Goal: Transaction & Acquisition: Purchase product/service

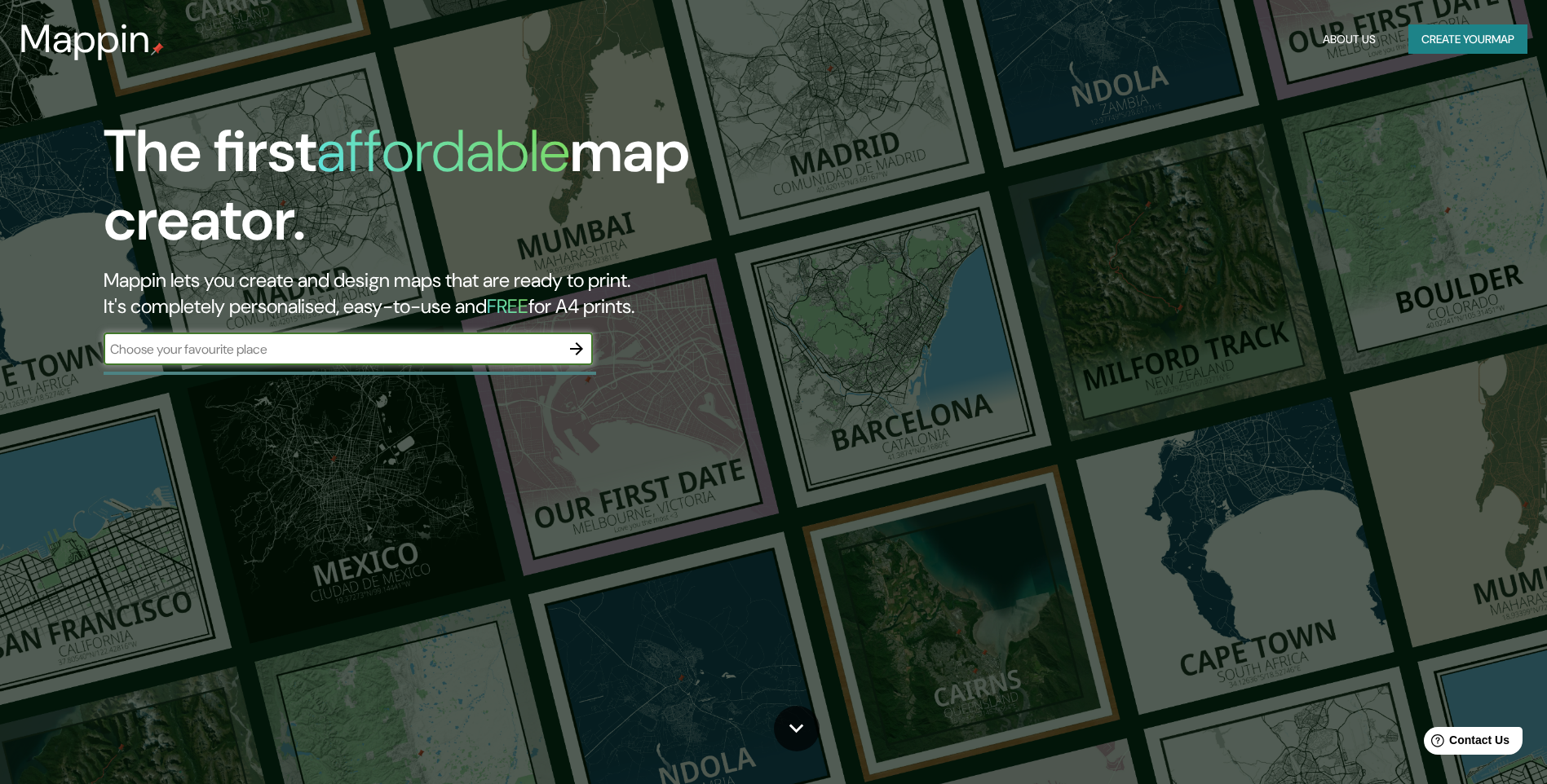
click at [323, 347] on input "text" at bounding box center [332, 349] width 456 height 19
type input "m"
type input "MORELIA"
click at [573, 346] on icon "button" at bounding box center [577, 349] width 20 height 20
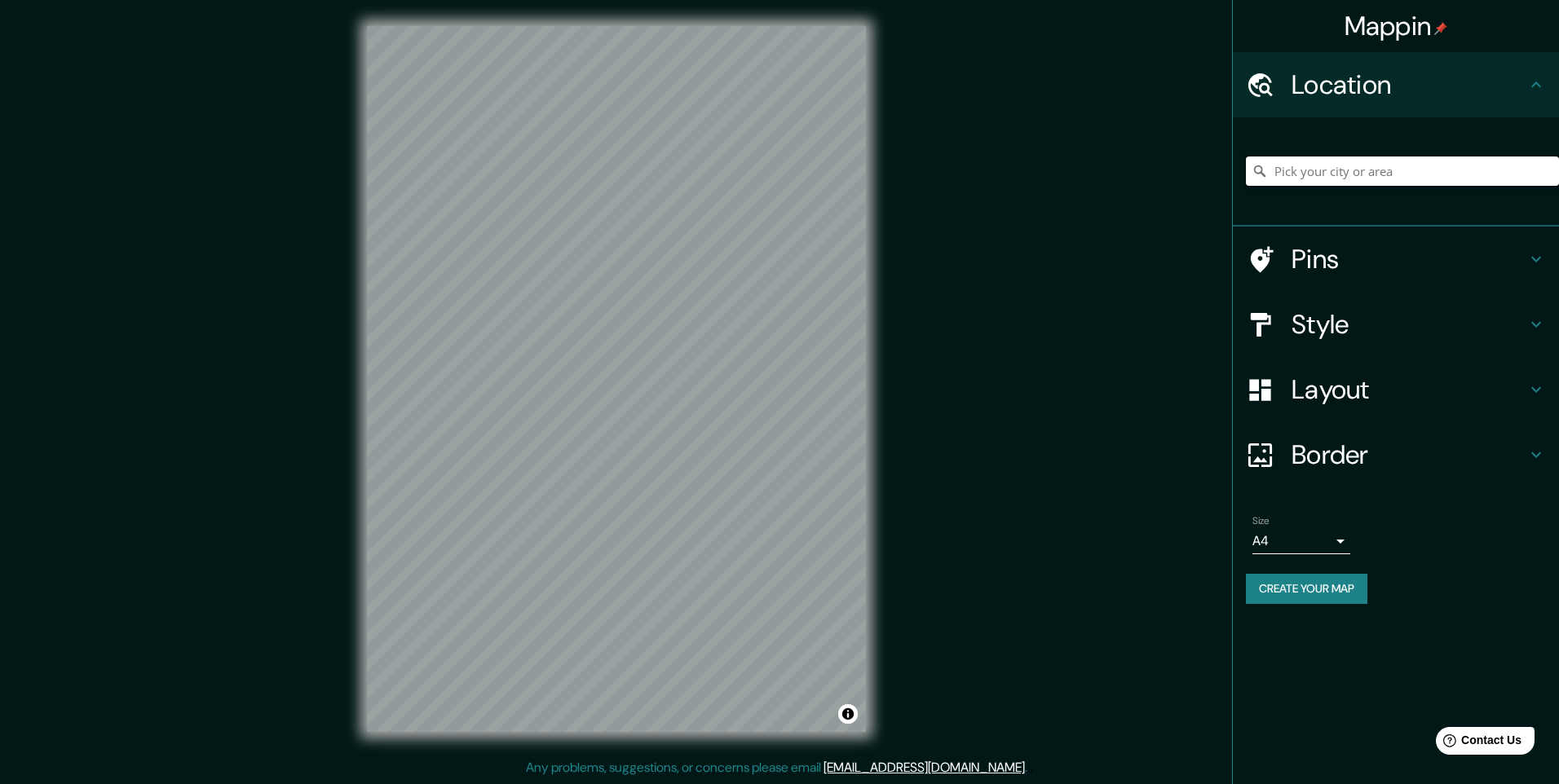
click at [1283, 170] on input "Pick your city or area" at bounding box center [1402, 171] width 313 height 29
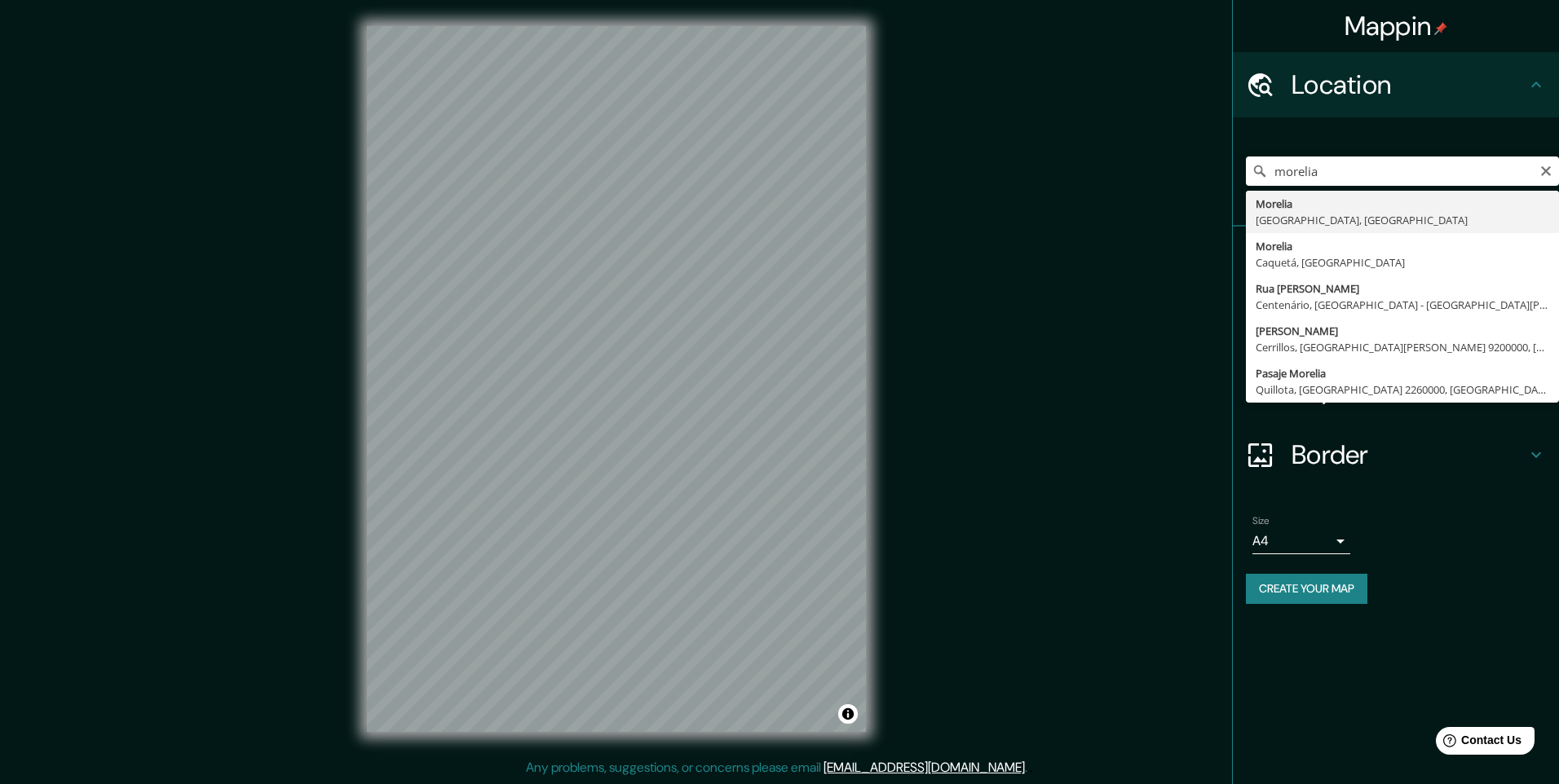
type input "[GEOGRAPHIC_DATA], [GEOGRAPHIC_DATA], [GEOGRAPHIC_DATA]"
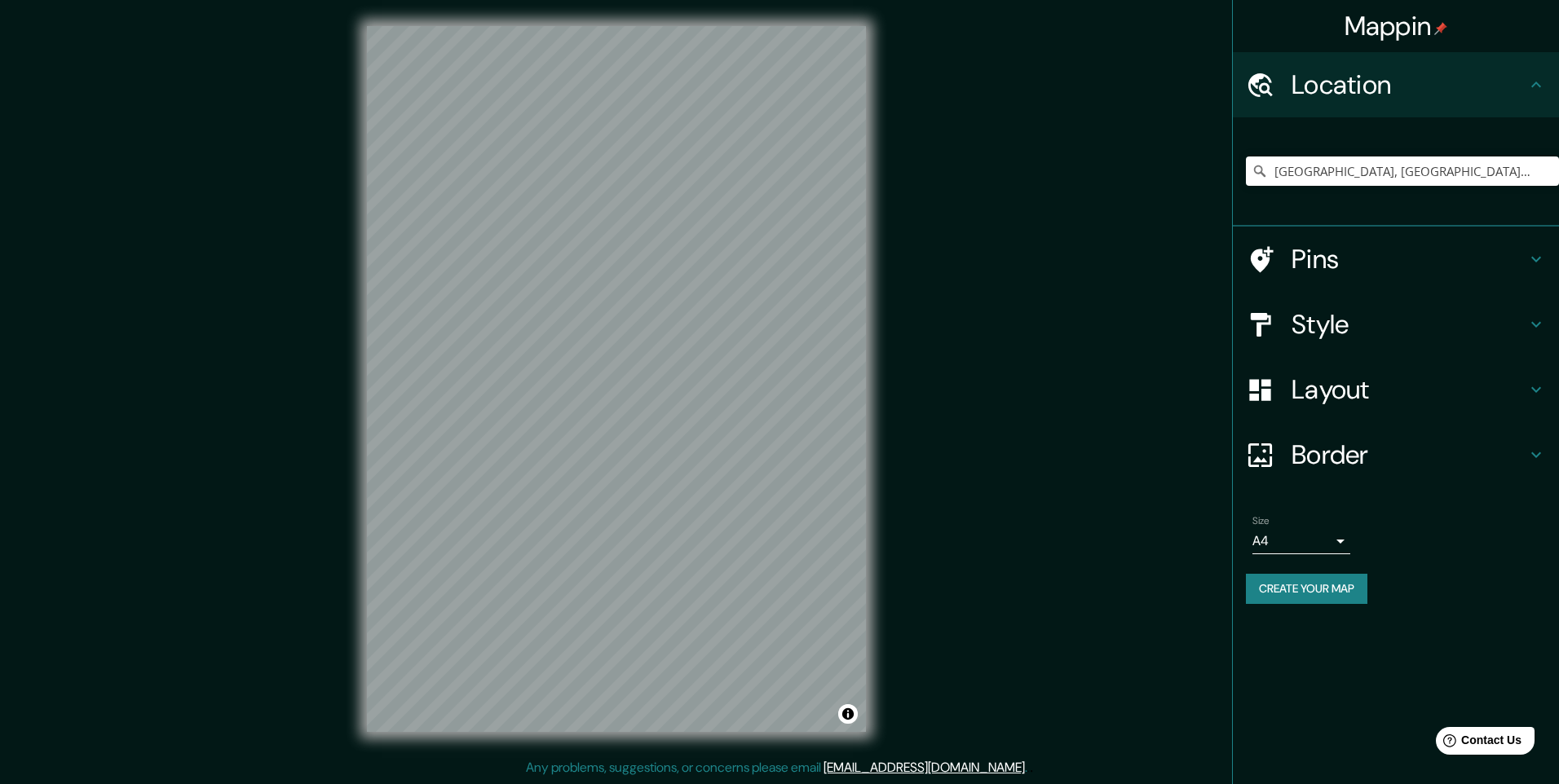
click at [1493, 441] on h4 "Border" at bounding box center [1409, 455] width 235 height 33
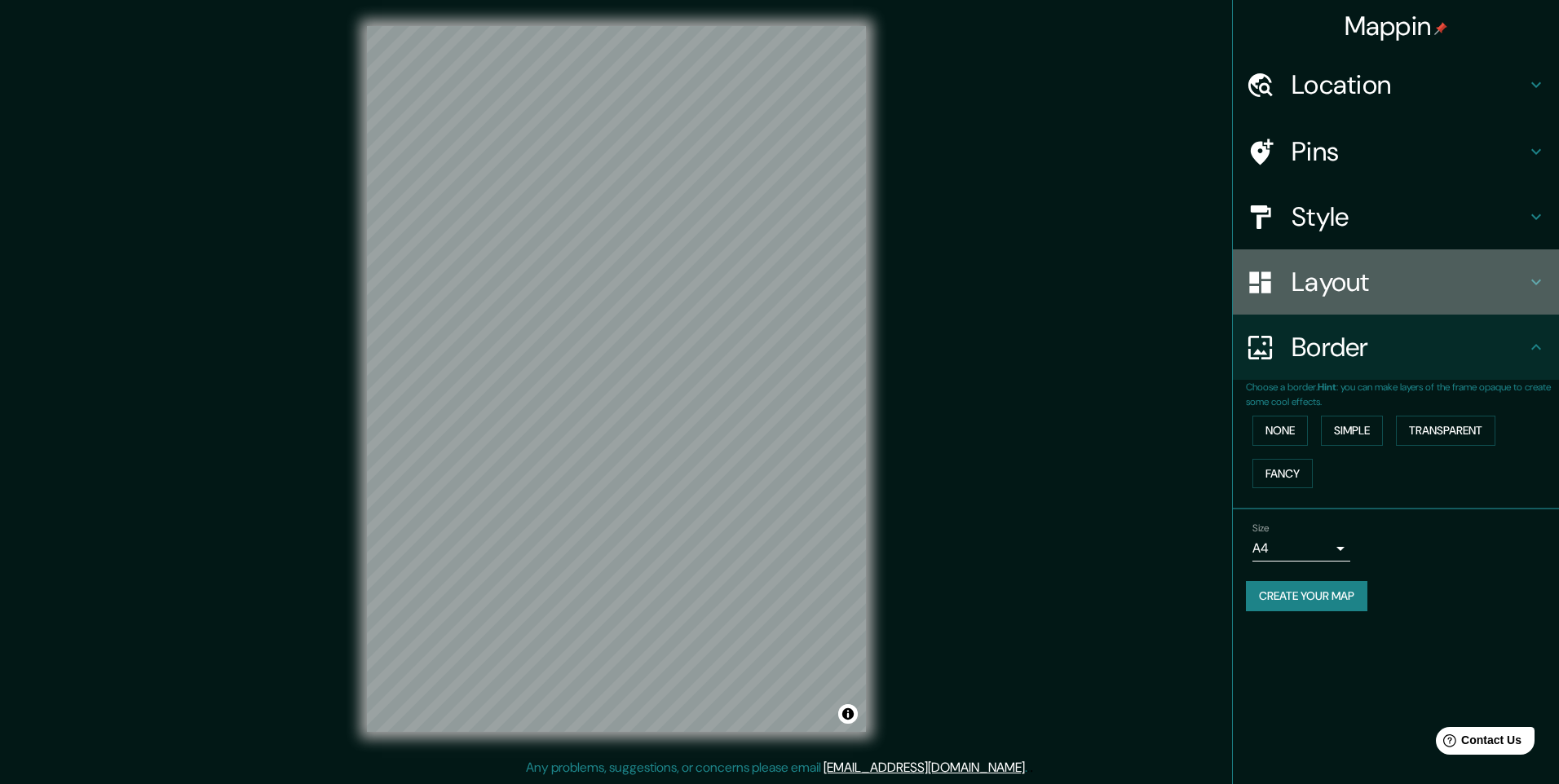
click at [1400, 264] on div "Layout" at bounding box center [1396, 282] width 326 height 65
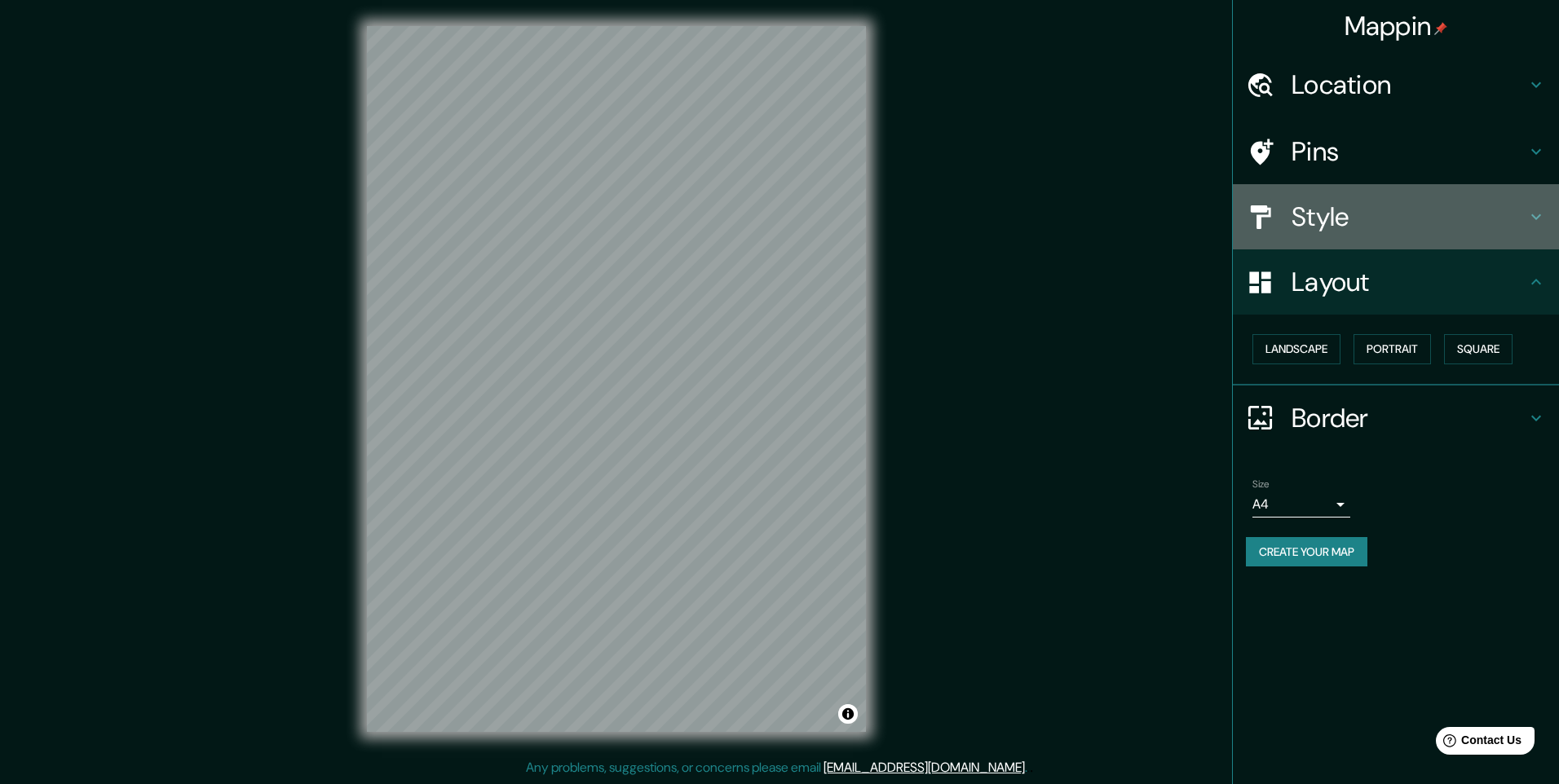
click at [1409, 218] on h4 "Style" at bounding box center [1409, 217] width 235 height 33
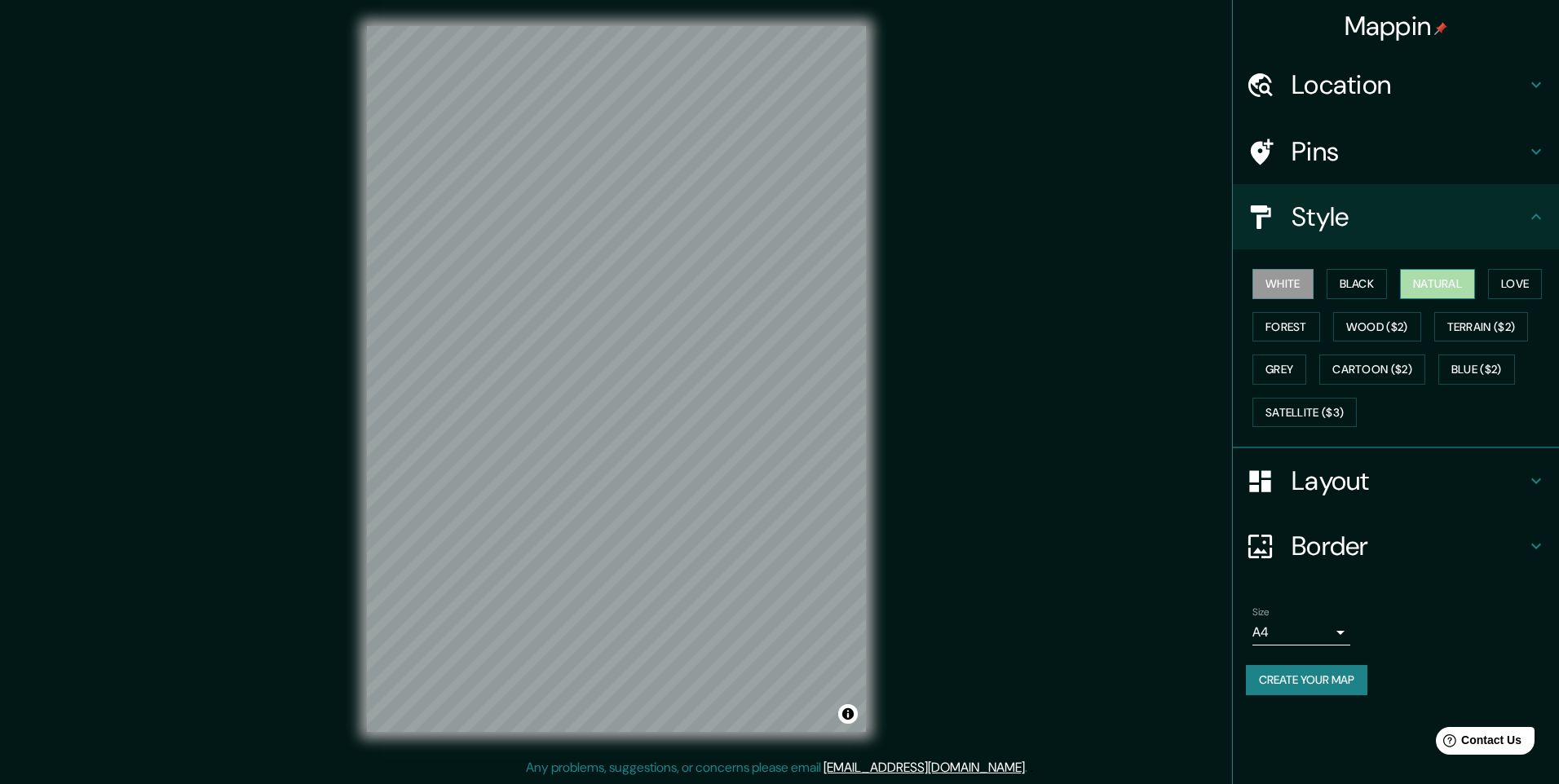
click at [1452, 283] on button "Natural" at bounding box center [1437, 284] width 75 height 30
click at [1383, 359] on button "Cartoon ($2)" at bounding box center [1371, 369] width 106 height 30
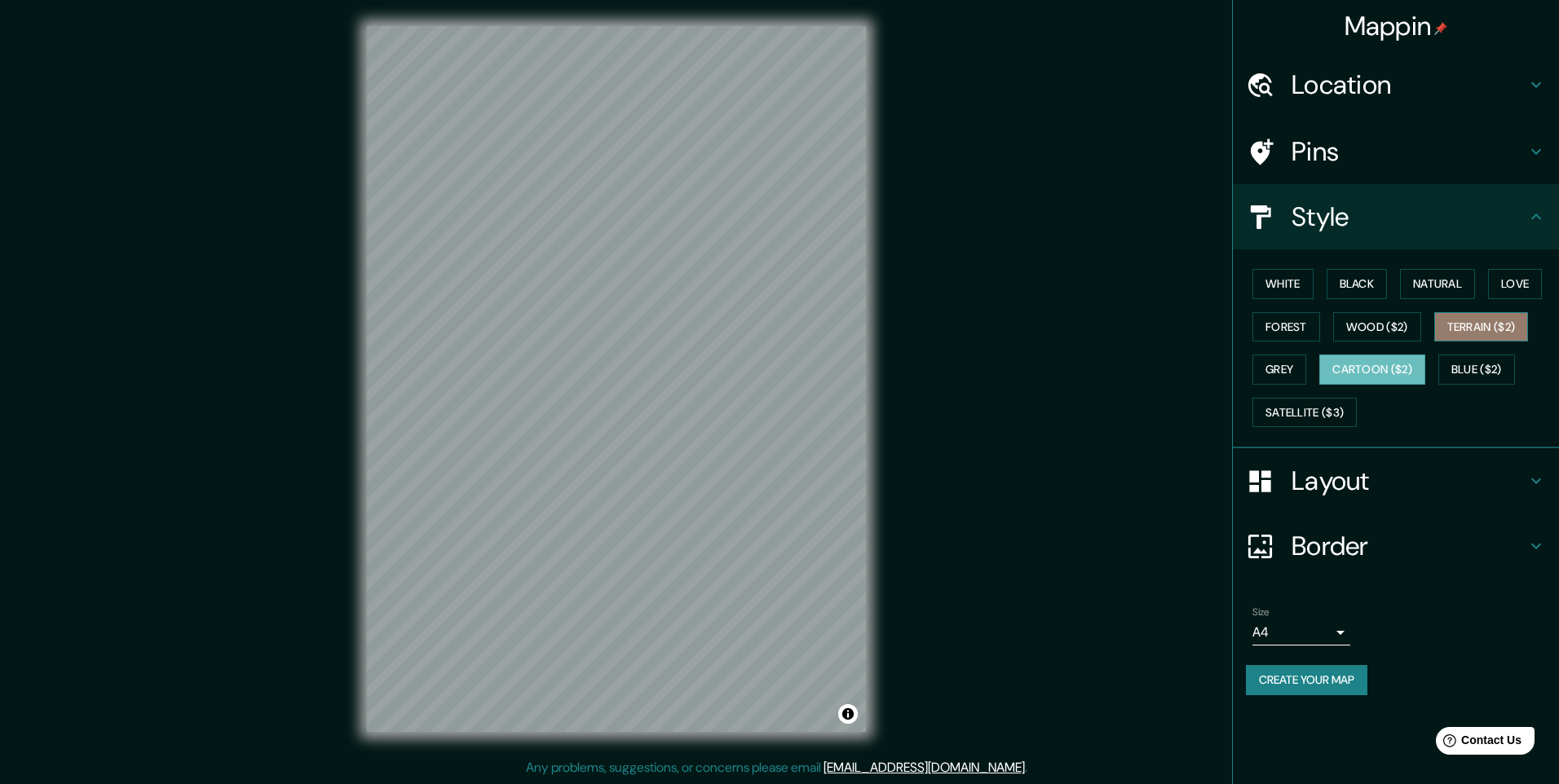
click at [1465, 328] on button "Terrain ($2)" at bounding box center [1481, 327] width 95 height 30
click at [1311, 331] on button "Forest" at bounding box center [1285, 327] width 68 height 30
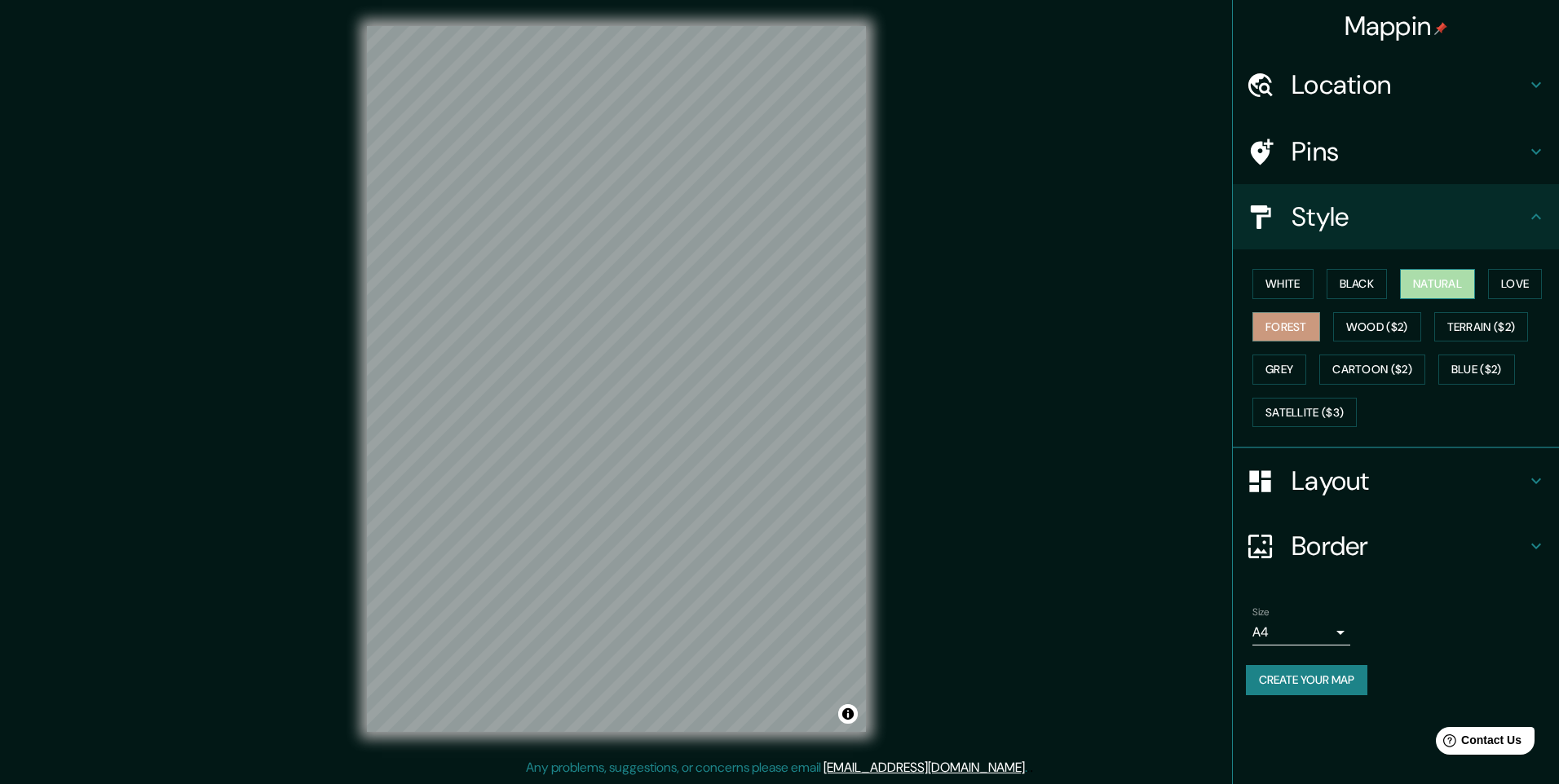
click at [1403, 285] on button "Natural" at bounding box center [1437, 284] width 75 height 30
click at [884, 402] on div "© Mapbox © OpenStreetMap Improve this map" at bounding box center [616, 378] width 551 height 758
click at [1276, 686] on button "Create your map" at bounding box center [1306, 680] width 121 height 30
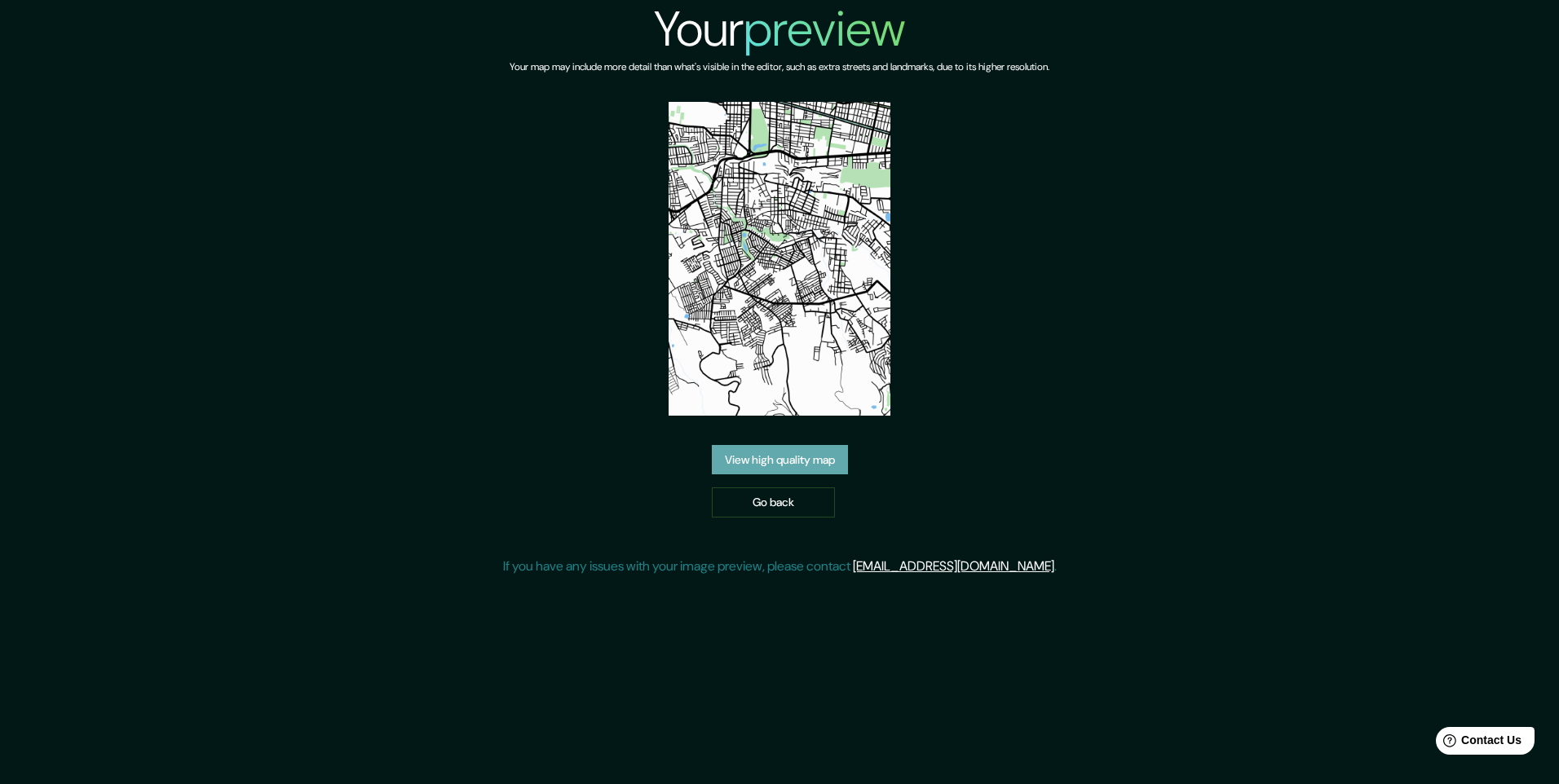
click at [761, 473] on link "View high quality map" at bounding box center [780, 460] width 136 height 30
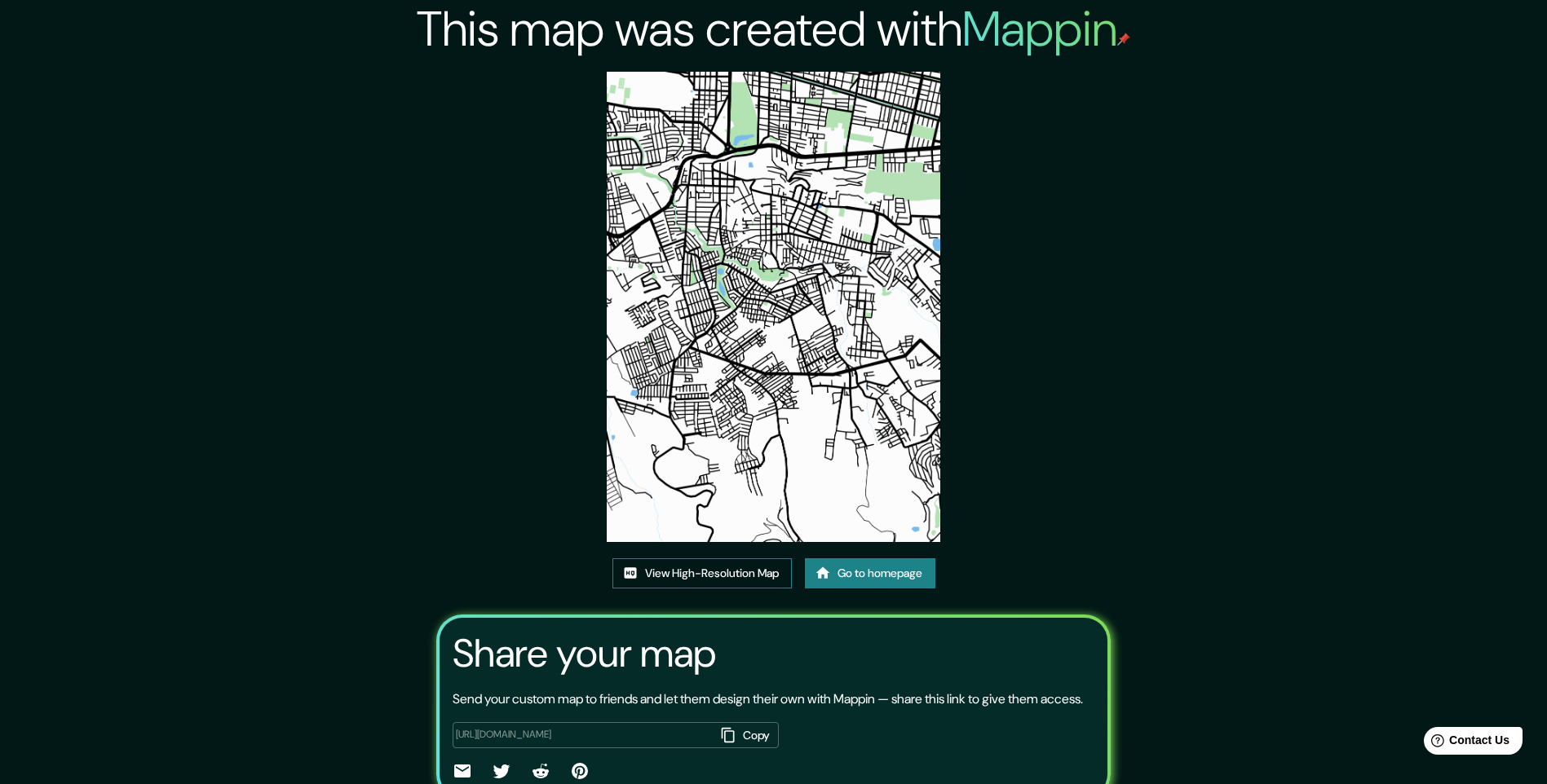
click at [689, 568] on link "View High-Resolution Map" at bounding box center [702, 573] width 180 height 30
